Goal: Task Accomplishment & Management: Use online tool/utility

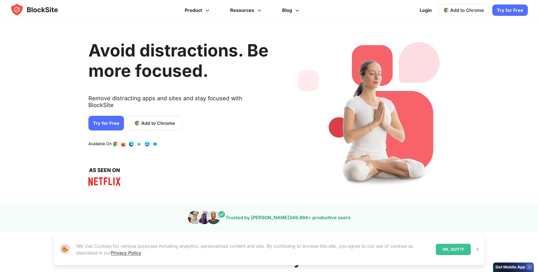
click at [147, 120] on span "Add to Chrome" at bounding box center [158, 123] width 34 height 7
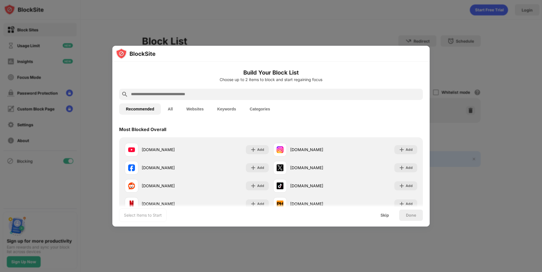
click at [233, 100] on div "Recommended All Websites Keywords Categories" at bounding box center [271, 109] width 304 height 18
click at [230, 96] on input "text" at bounding box center [275, 94] width 290 height 7
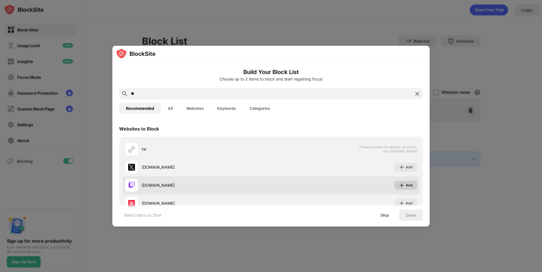
type input "**"
click at [406, 186] on div "Add" at bounding box center [409, 185] width 7 height 6
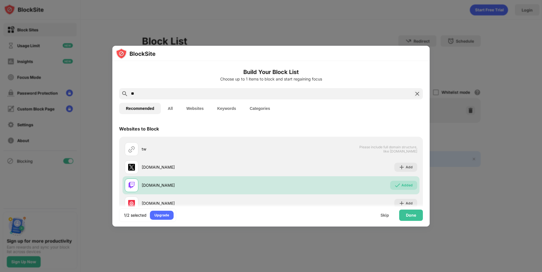
click at [413, 216] on div "Done" at bounding box center [411, 215] width 10 height 5
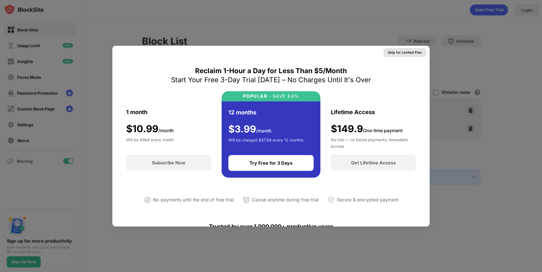
click at [405, 52] on div "Skip for Limited Plan" at bounding box center [405, 53] width 34 height 6
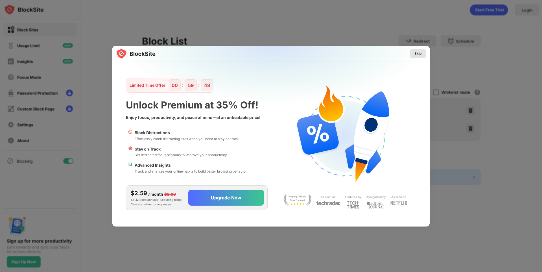
click at [415, 55] on div "Skip" at bounding box center [417, 54] width 7 height 6
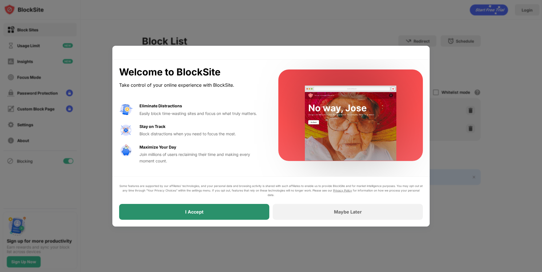
click at [222, 213] on div "I Accept" at bounding box center [194, 212] width 150 height 16
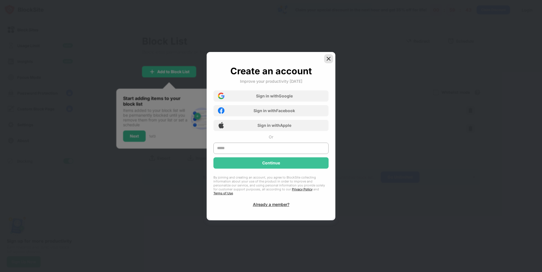
click at [329, 60] on img at bounding box center [329, 59] width 6 height 6
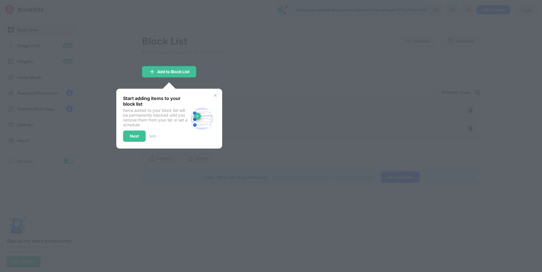
click at [326, 63] on div at bounding box center [271, 136] width 542 height 272
